Goal: Transaction & Acquisition: Purchase product/service

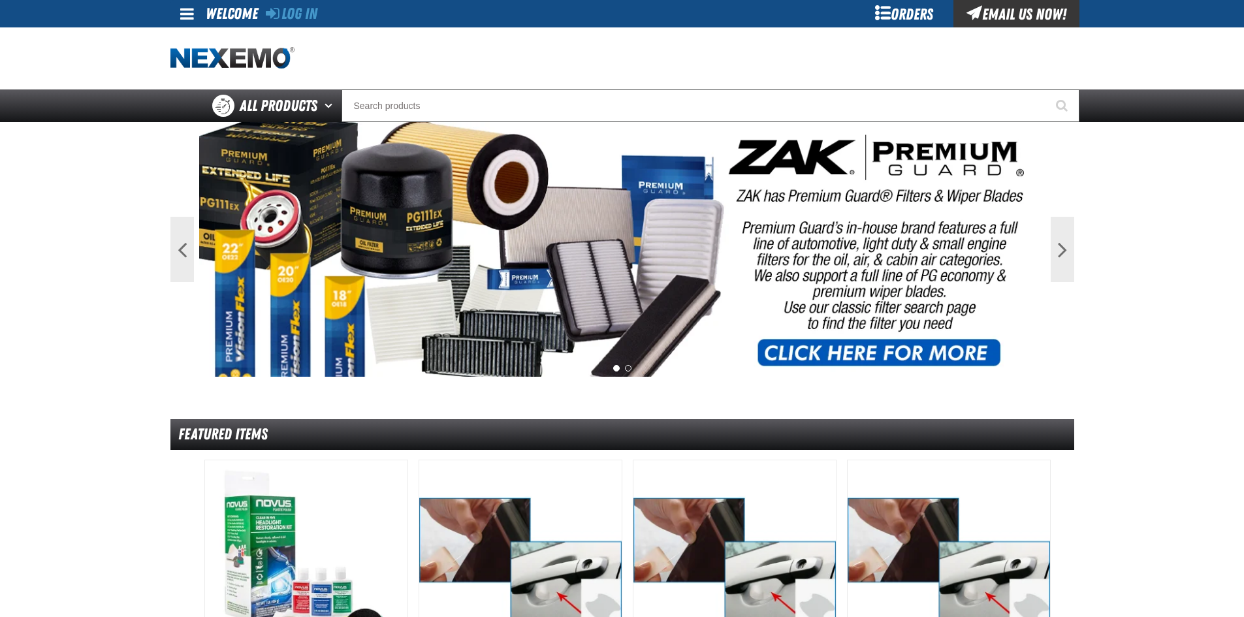
click at [896, 14] on div "Orders" at bounding box center [904, 13] width 98 height 27
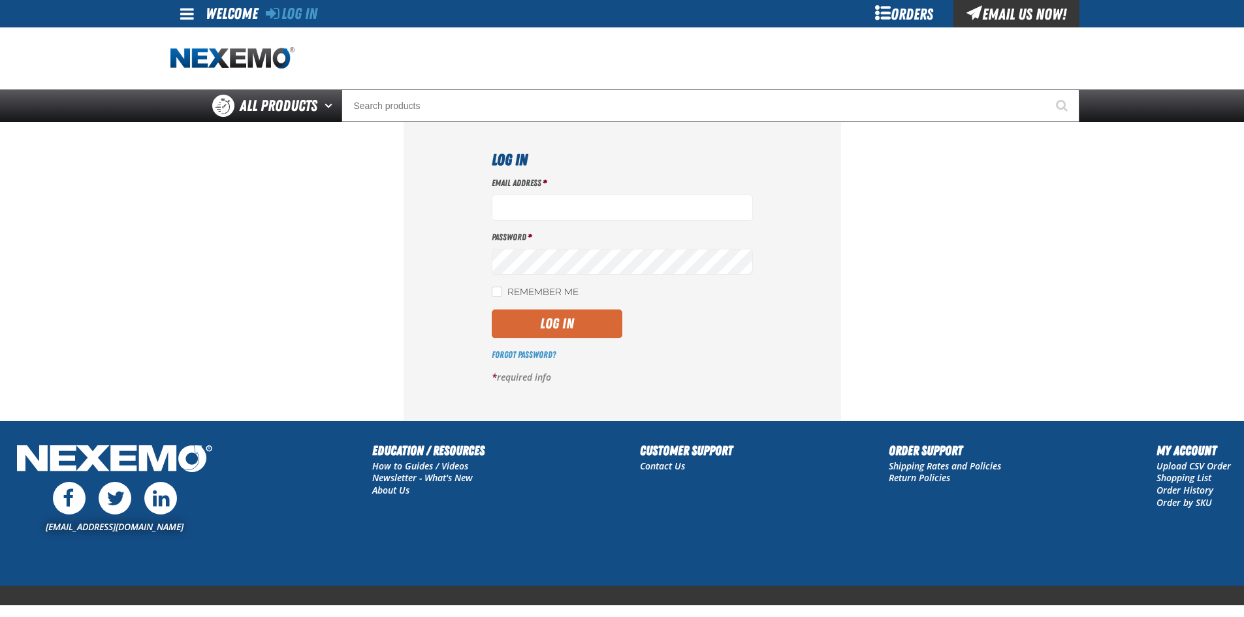
type input "[EMAIL_ADDRESS][DOMAIN_NAME]"
click at [547, 327] on button "Log In" at bounding box center [557, 323] width 131 height 29
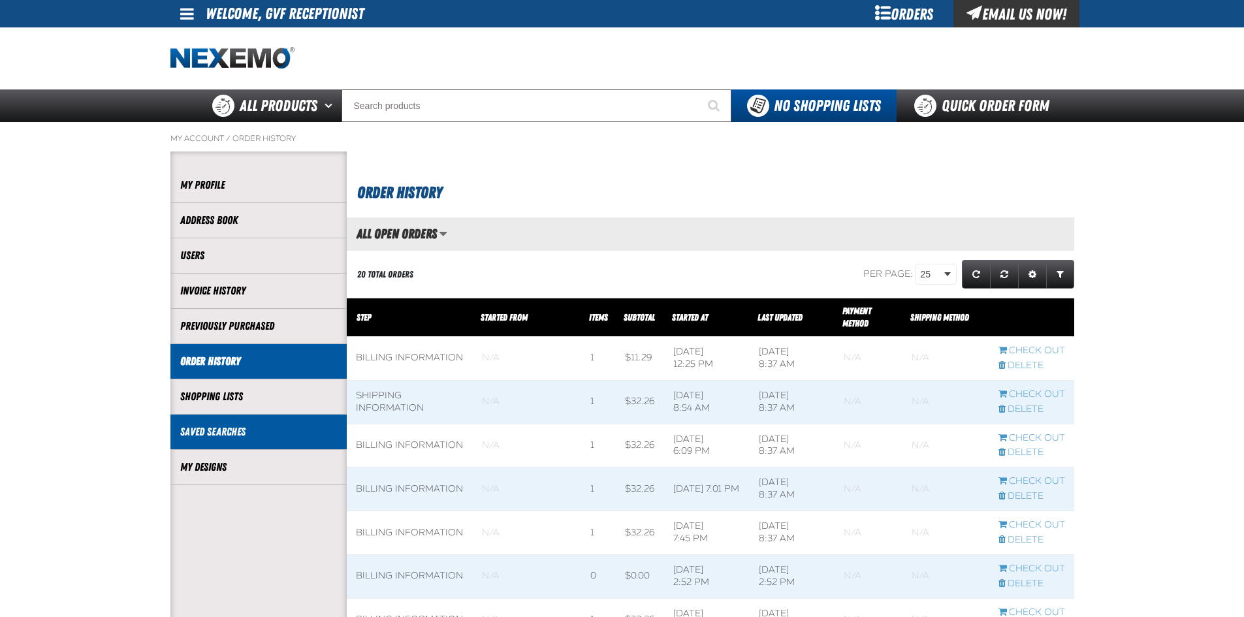
scroll to position [1, 1]
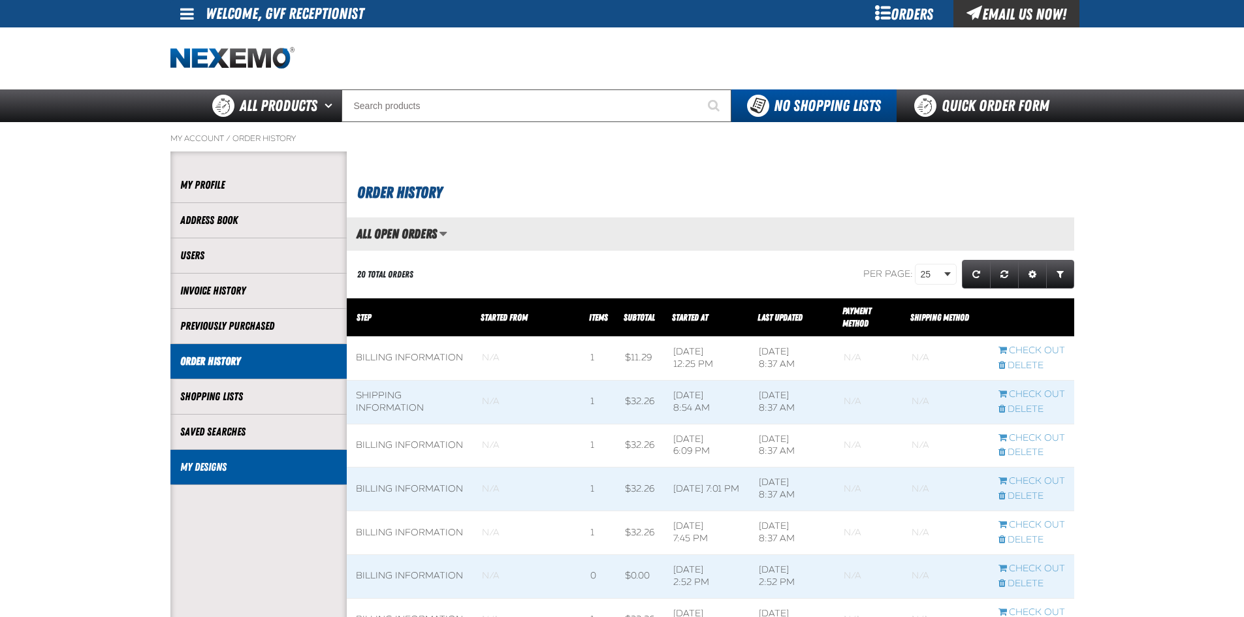
click at [270, 471] on link "My Designs" at bounding box center [258, 467] width 157 height 15
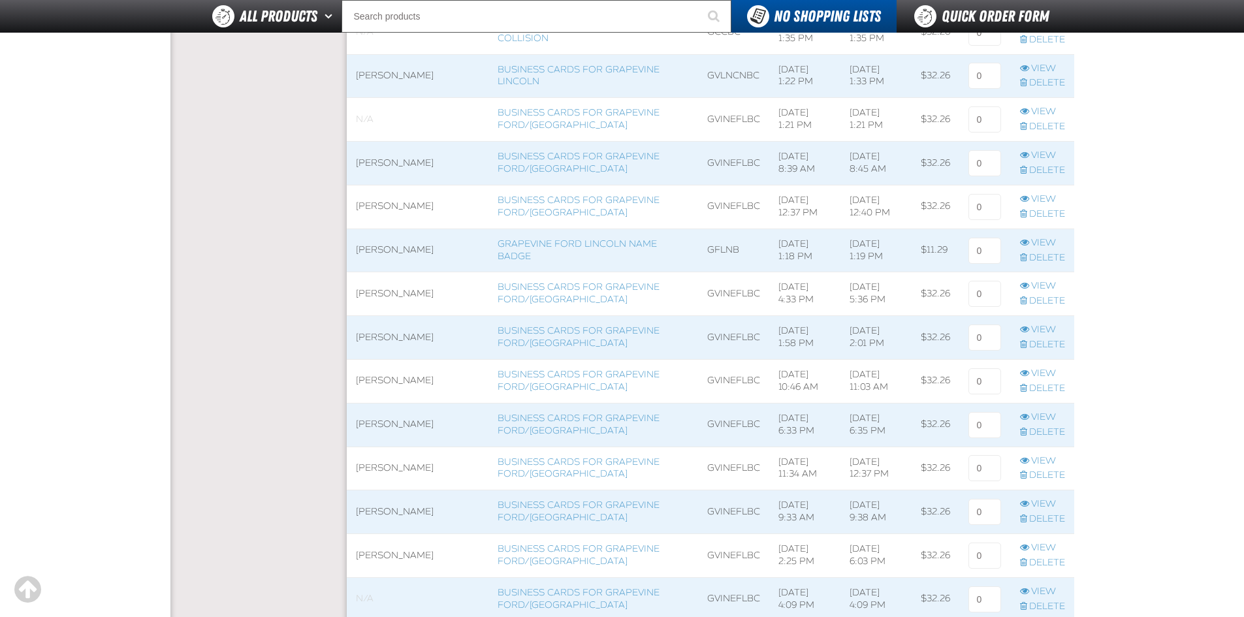
scroll to position [784, 0]
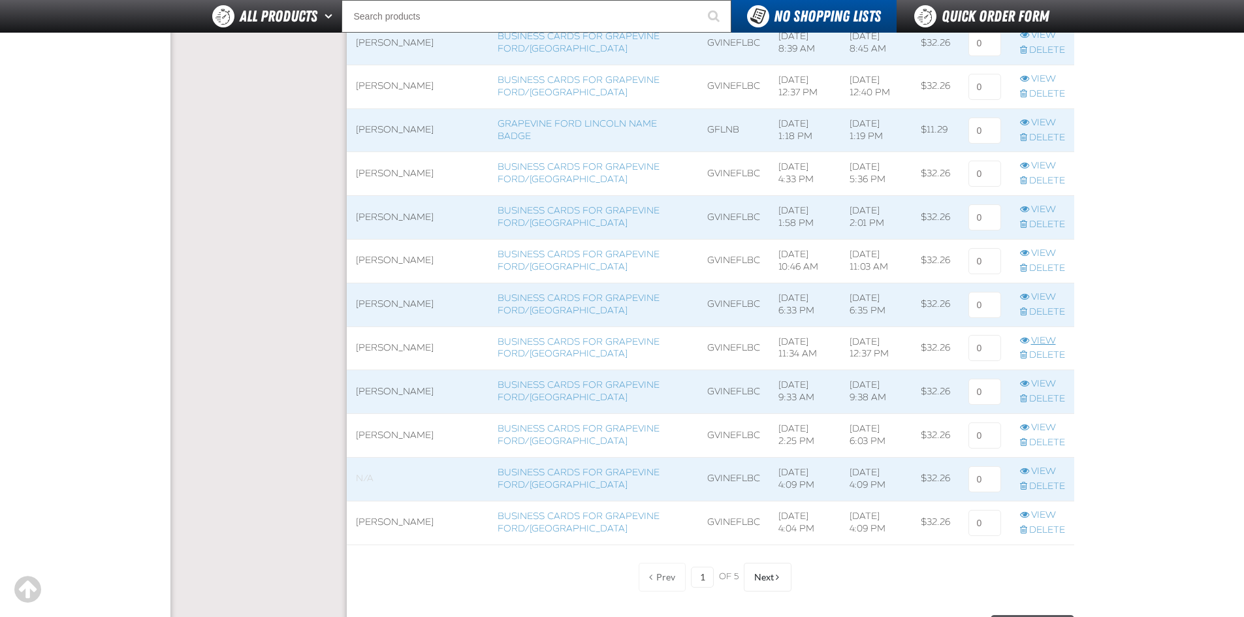
click at [1024, 343] on span "View row action" at bounding box center [1024, 340] width 9 height 9
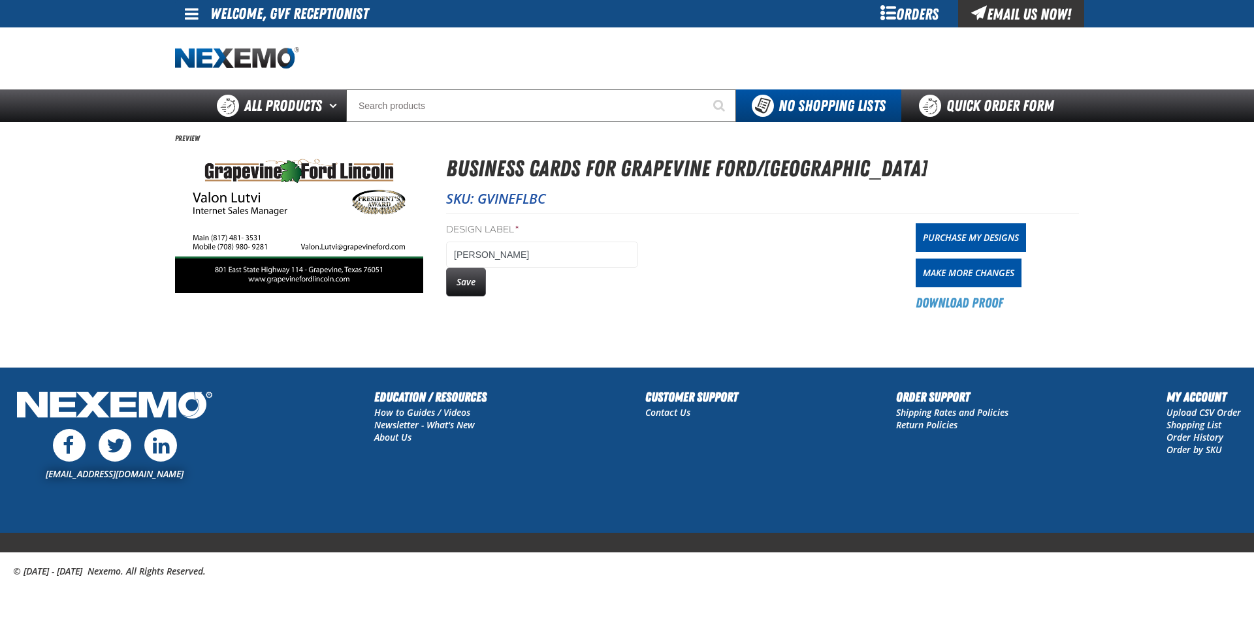
click at [339, 257] on img at bounding box center [299, 222] width 248 height 142
click at [930, 269] on link "Make More Changes" at bounding box center [968, 273] width 106 height 29
drag, startPoint x: 471, startPoint y: 289, endPoint x: 600, endPoint y: 278, distance: 129.7
click at [471, 288] on button "Save" at bounding box center [466, 282] width 40 height 29
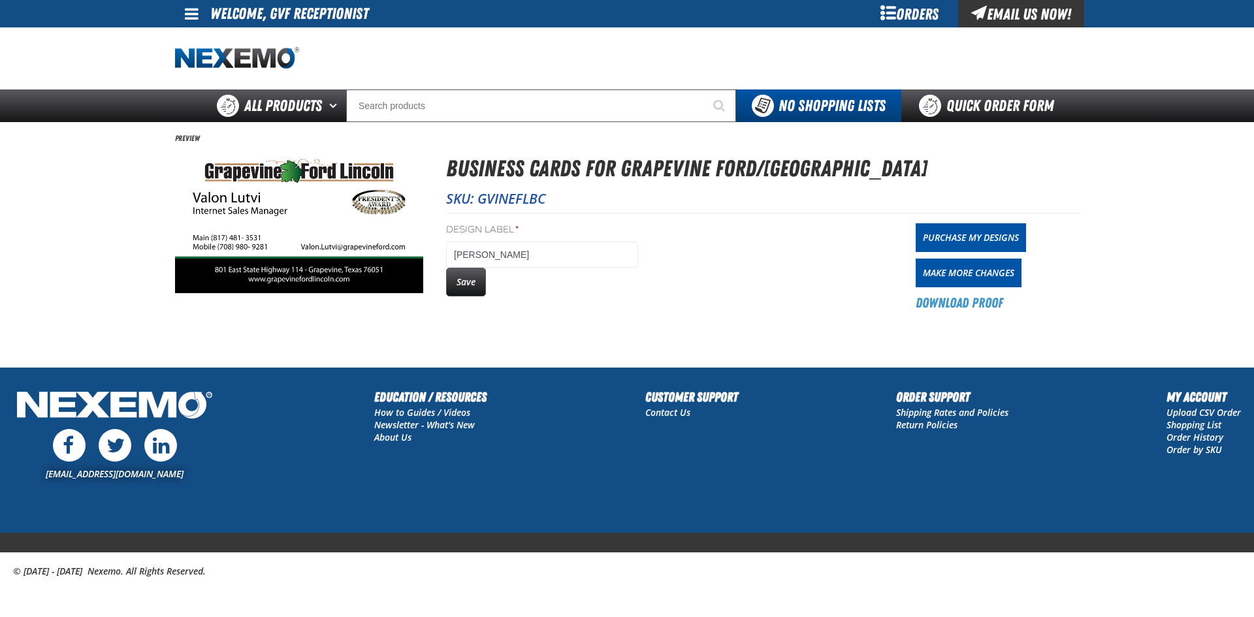
click at [987, 237] on link "Purchase My Designs" at bounding box center [970, 237] width 110 height 29
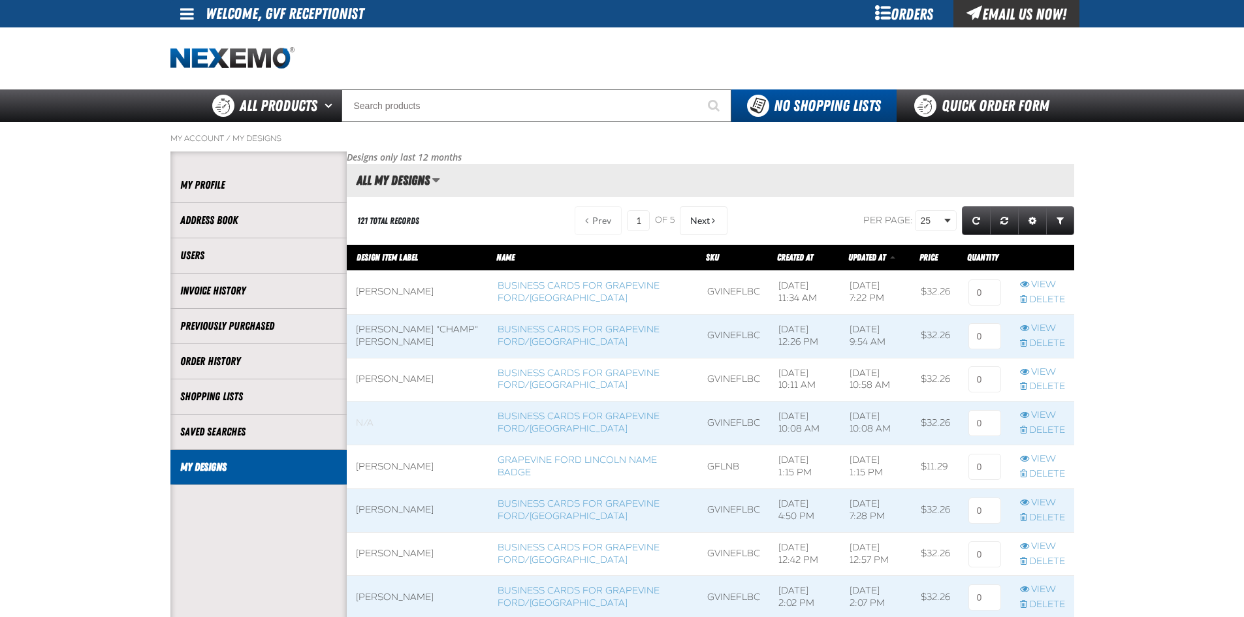
scroll to position [1, 1]
click at [976, 298] on input at bounding box center [984, 292] width 33 height 26
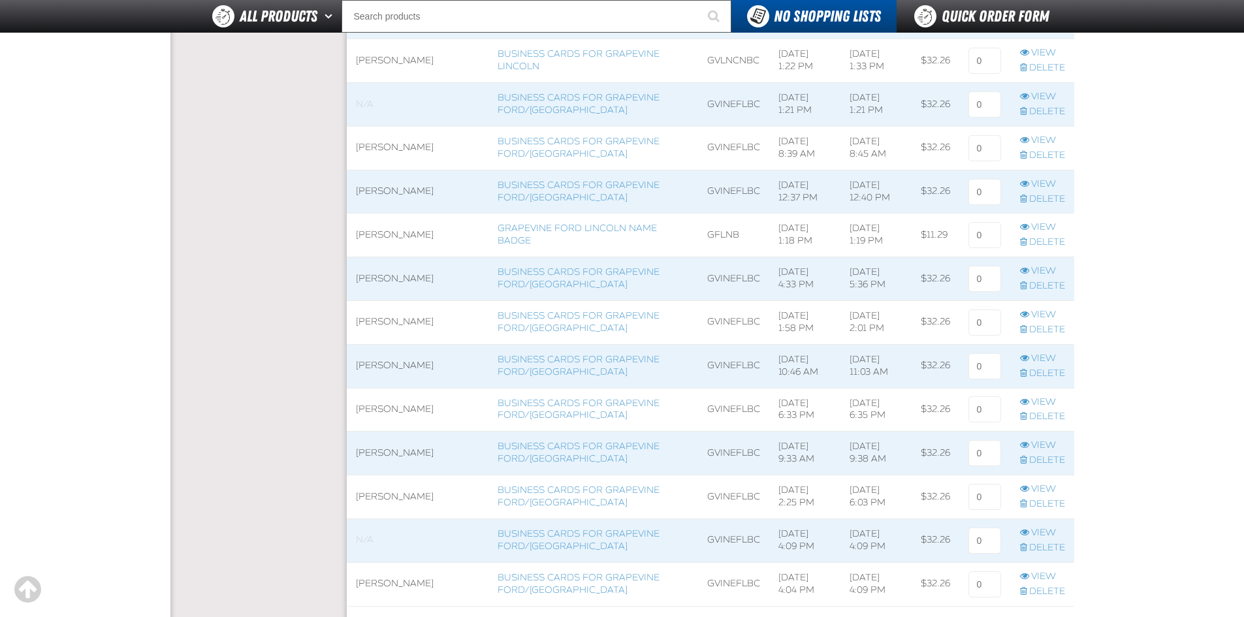
scroll to position [1045, 0]
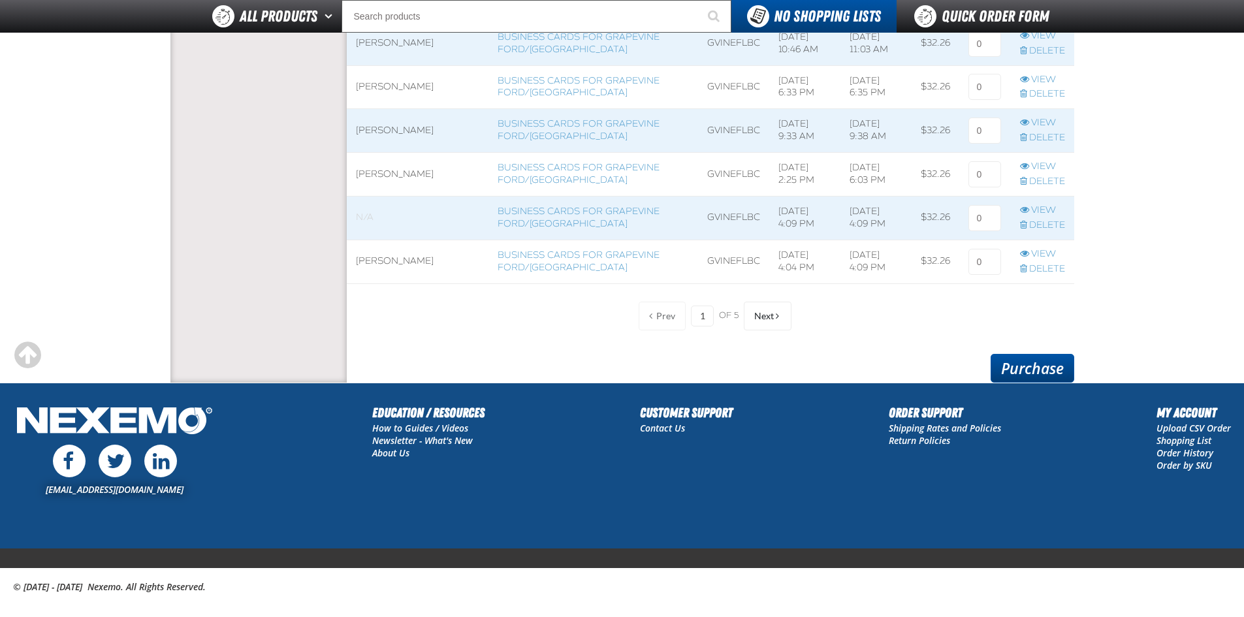
type input "1"
click at [1007, 371] on link "Purchase" at bounding box center [1032, 368] width 84 height 29
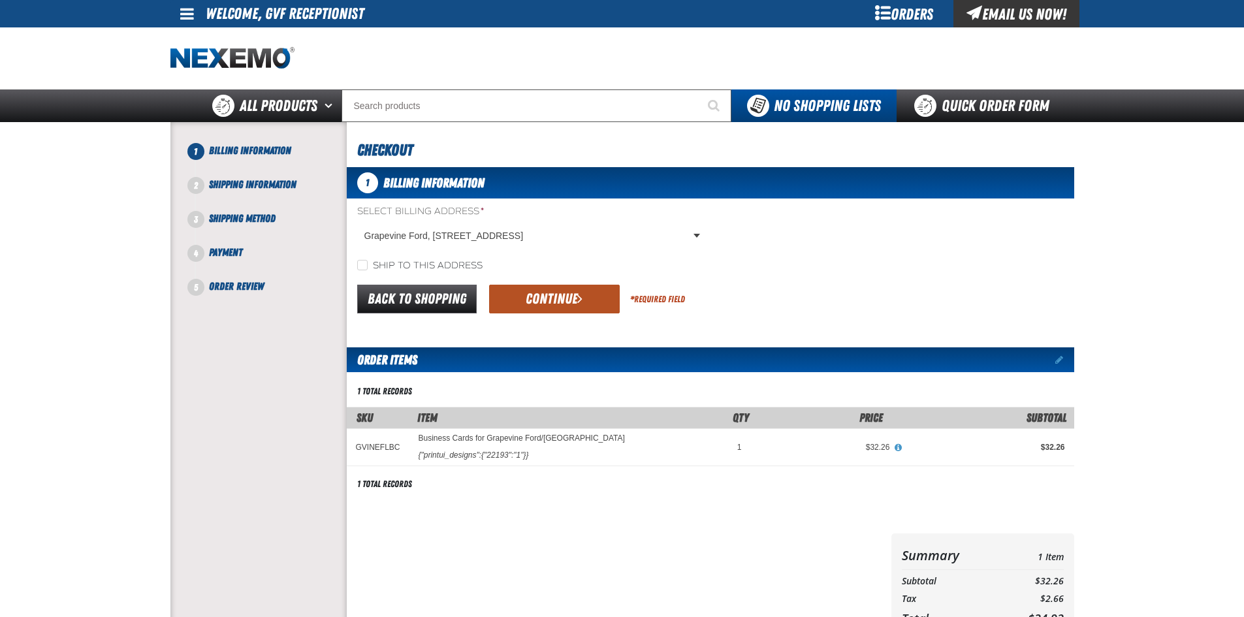
click at [526, 291] on button "Continue" at bounding box center [554, 299] width 131 height 29
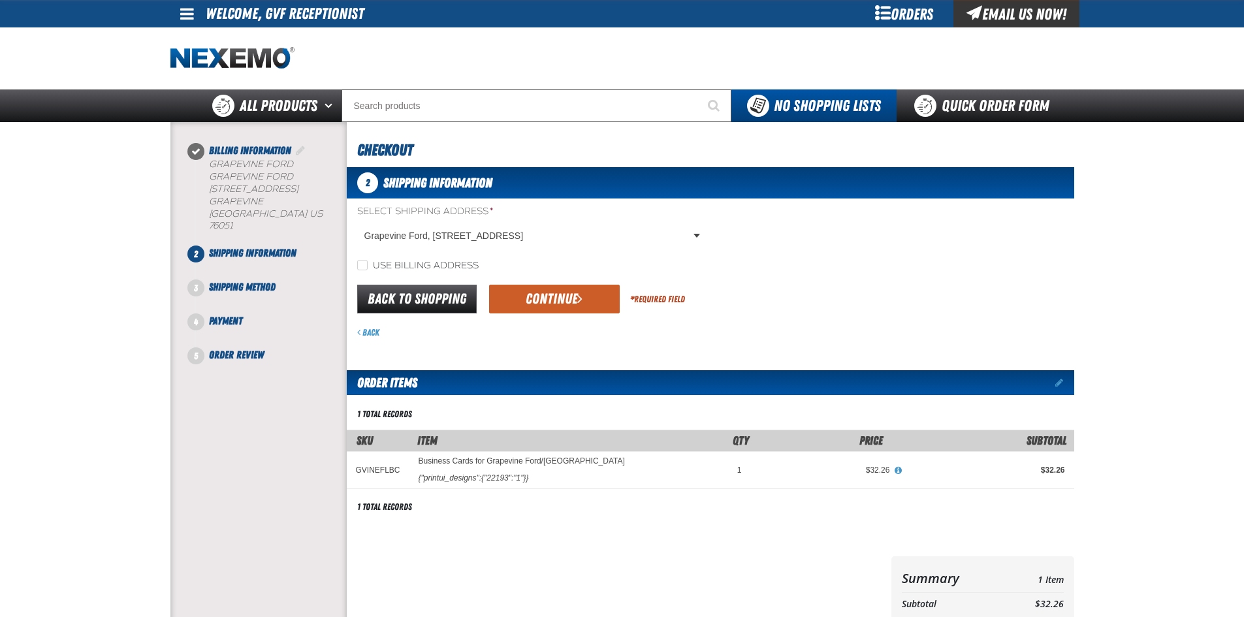
click at [526, 291] on button "Continue" at bounding box center [554, 299] width 131 height 29
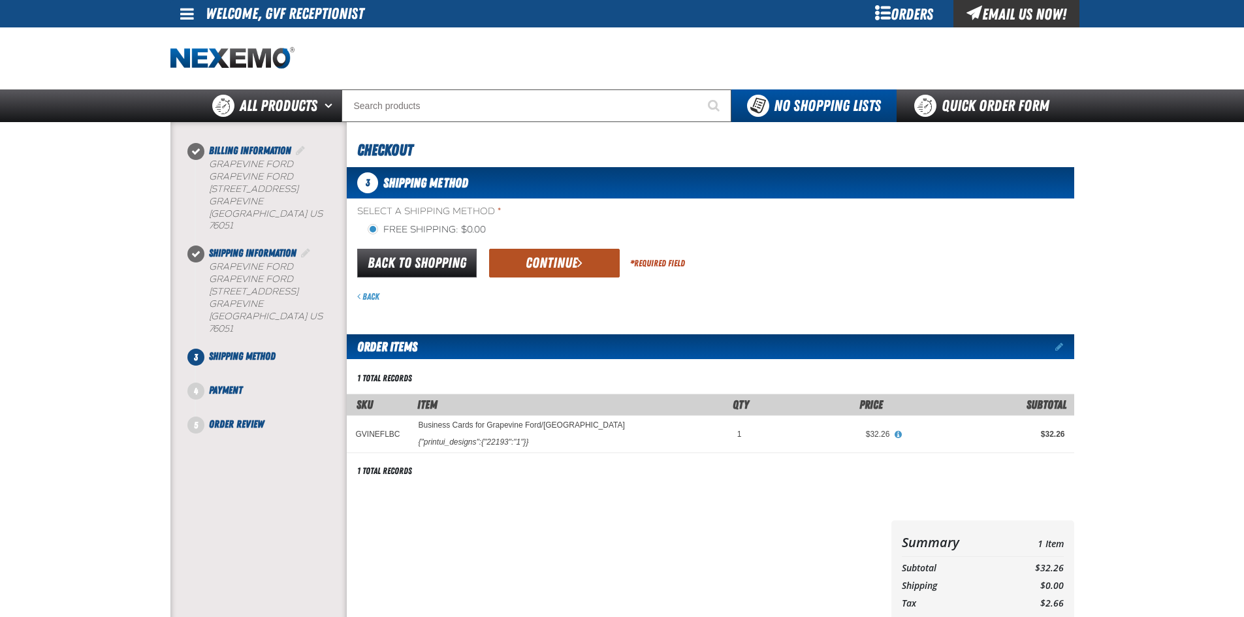
click at [516, 272] on button "Continue" at bounding box center [554, 263] width 131 height 29
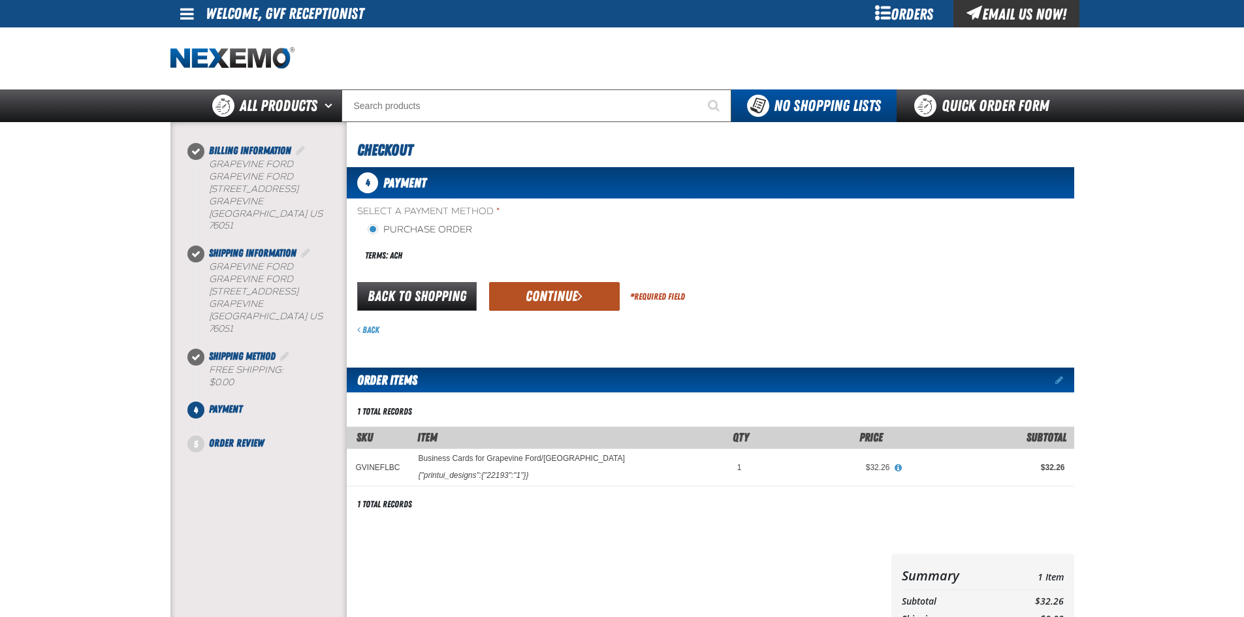
click at [524, 294] on button "Continue" at bounding box center [554, 296] width 131 height 29
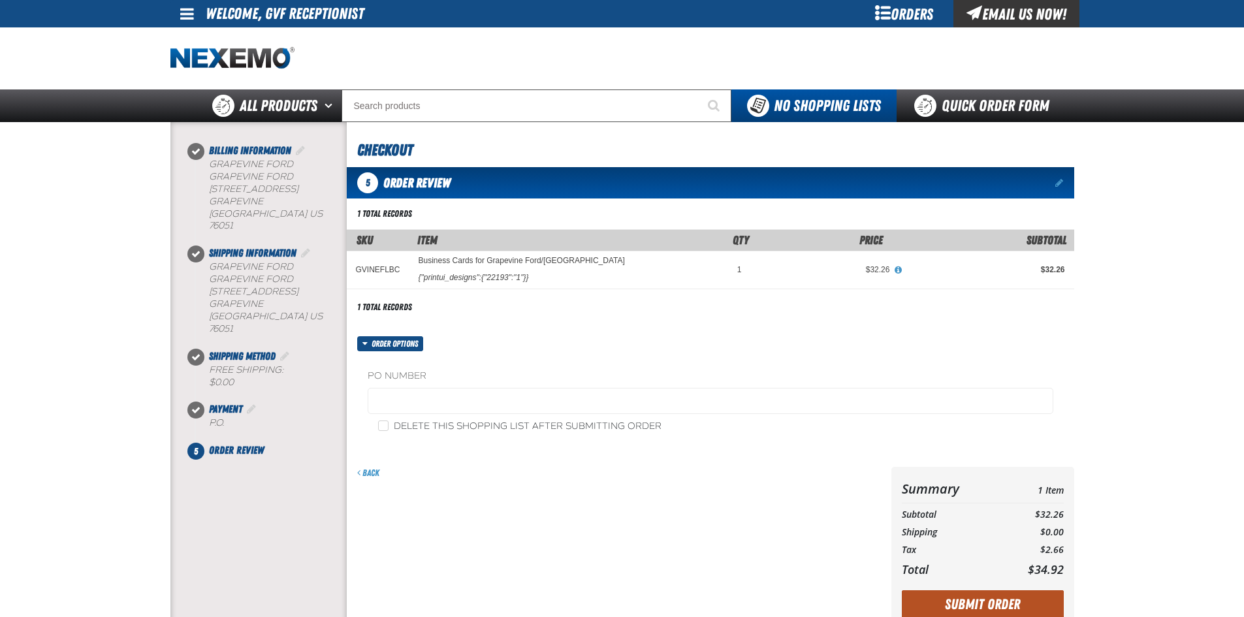
click at [975, 596] on button "Submit Order" at bounding box center [983, 604] width 162 height 29
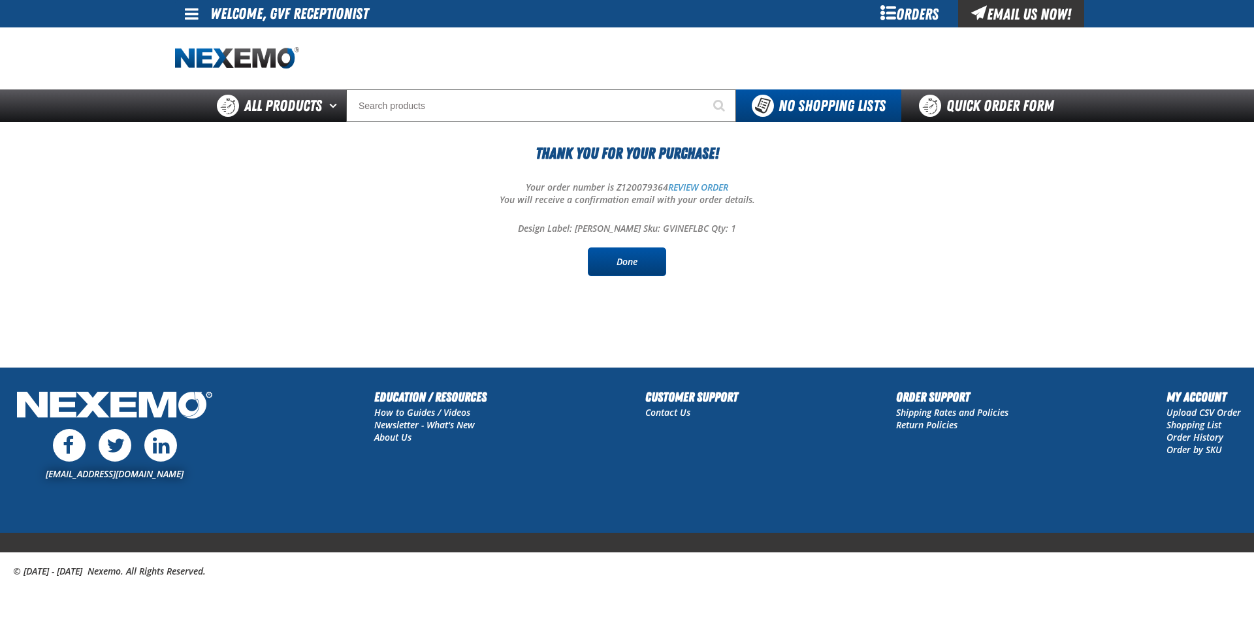
click at [624, 276] on link "Done" at bounding box center [627, 261] width 78 height 29
